Goal: Navigation & Orientation: Find specific page/section

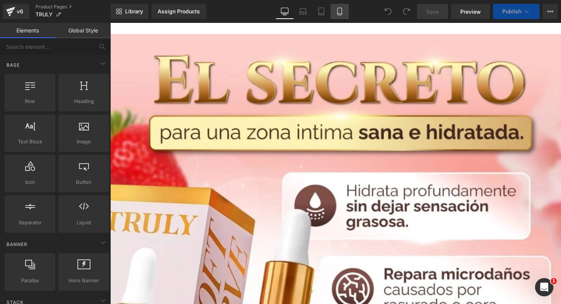
drag, startPoint x: 0, startPoint y: 0, endPoint x: 336, endPoint y: 16, distance: 336.6
click at [336, 16] on link "Mobile" at bounding box center [339, 11] width 18 height 15
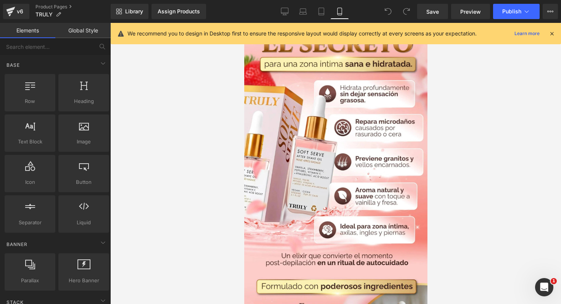
click at [550, 32] on icon at bounding box center [551, 33] width 7 height 7
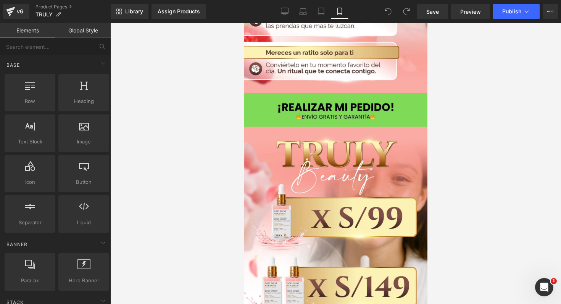
scroll to position [2160, 0]
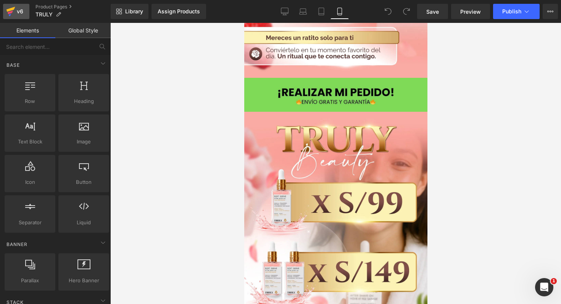
click at [15, 11] on div "v6" at bounding box center [20, 11] width 10 height 10
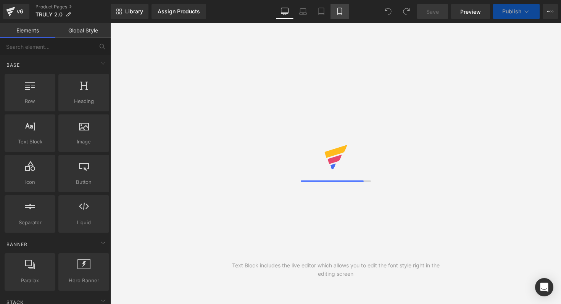
click at [341, 14] on icon at bounding box center [340, 12] width 8 height 8
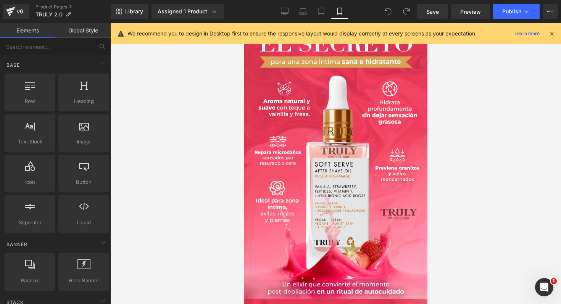
click at [552, 32] on icon at bounding box center [551, 33] width 7 height 7
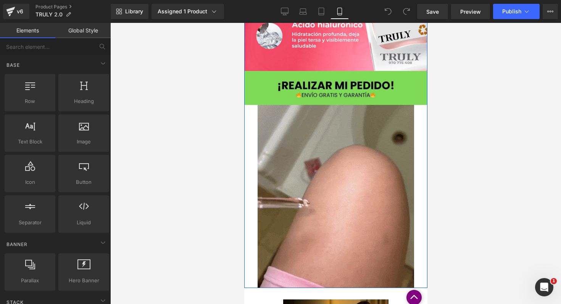
scroll to position [500, 0]
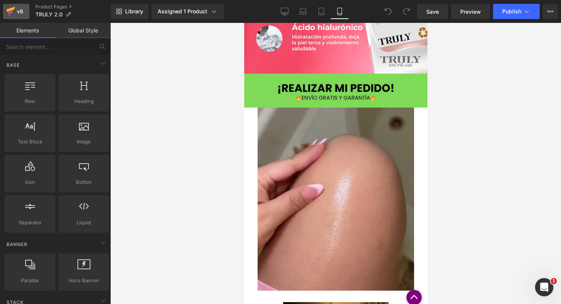
click at [9, 8] on icon at bounding box center [10, 11] width 9 height 19
